Goal: Information Seeking & Learning: Find specific fact

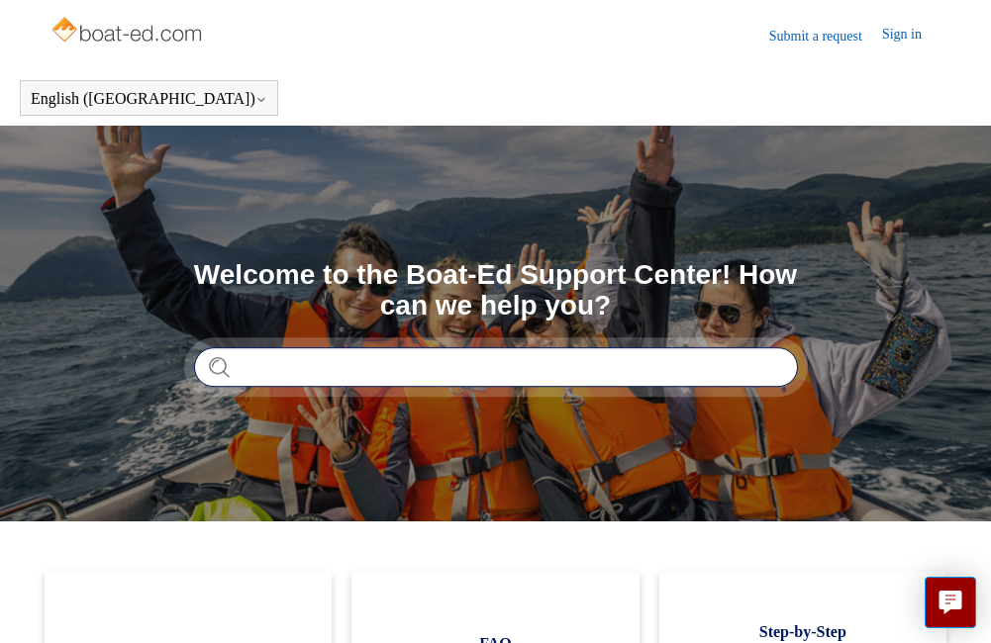
click at [310, 374] on input "Search" at bounding box center [496, 367] width 604 height 40
type input "**********"
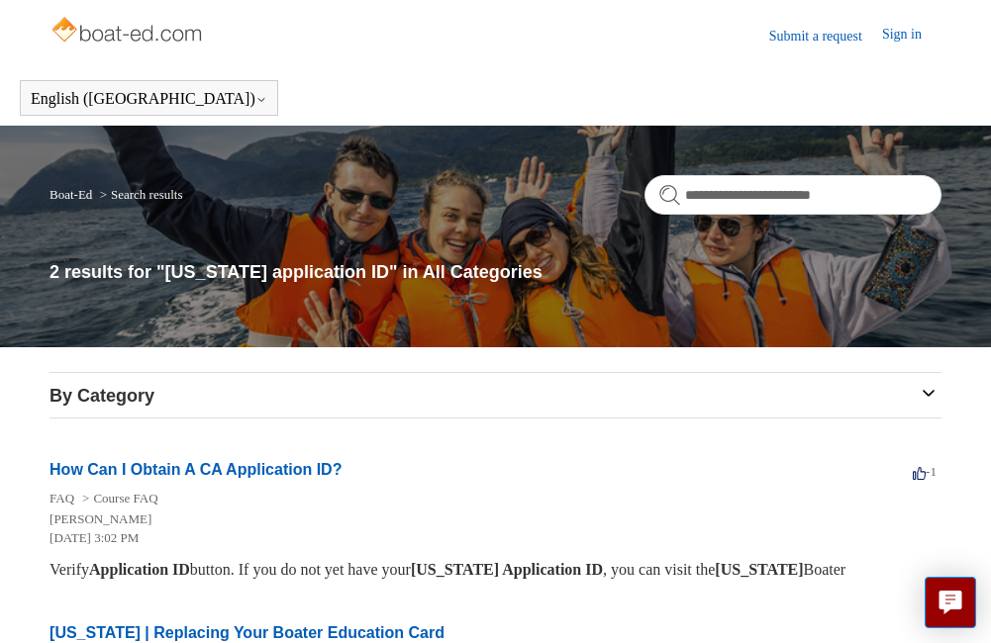
click at [268, 472] on link "How Can I Obtain A CA Application ID?" at bounding box center [195, 469] width 292 height 17
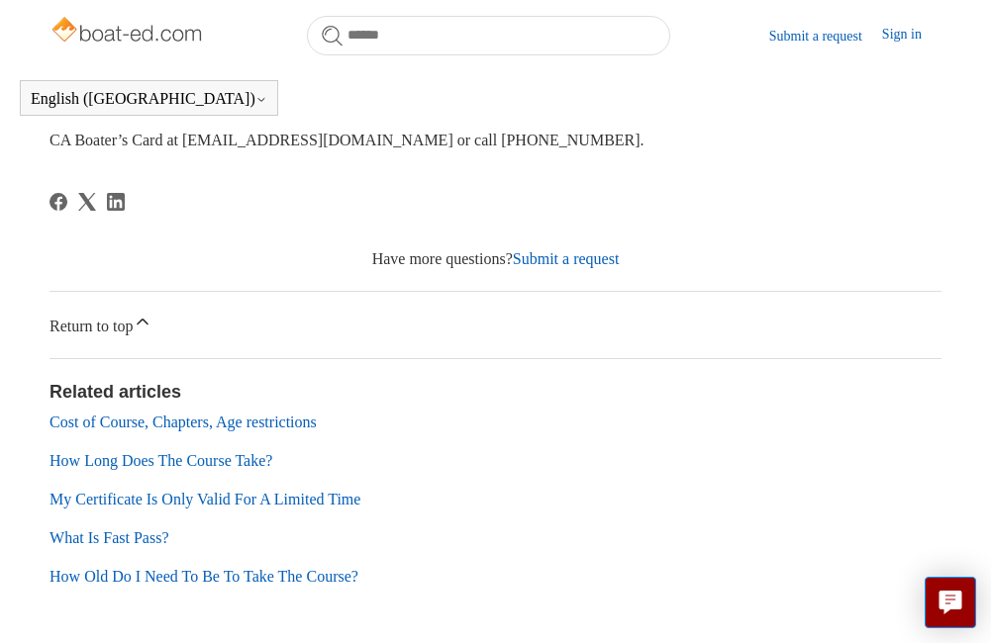
scroll to position [440, 0]
